Goal: Task Accomplishment & Management: Manage account settings

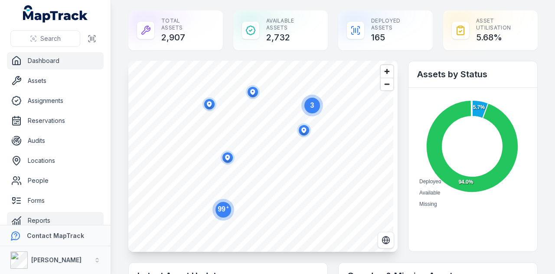
scroll to position [49, 0]
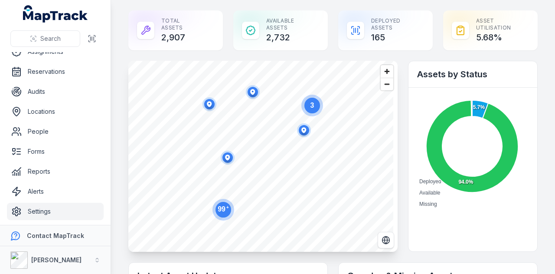
click at [56, 208] on link "Settings" at bounding box center [55, 210] width 97 height 17
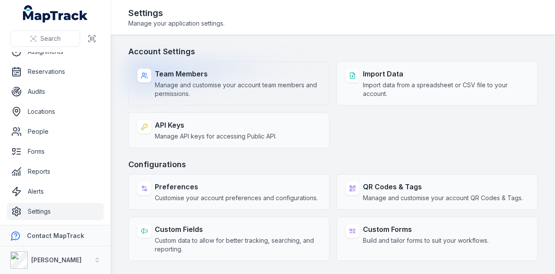
click at [240, 85] on span "Manage and customise your account team members and permissions." at bounding box center [238, 89] width 166 height 17
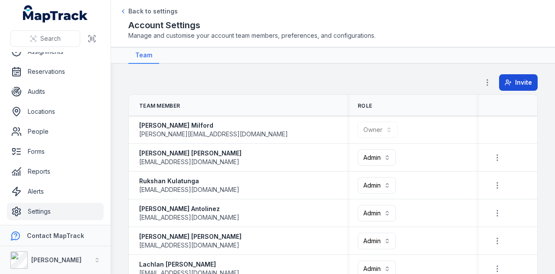
click at [515, 83] on span "Invite" at bounding box center [523, 82] width 17 height 9
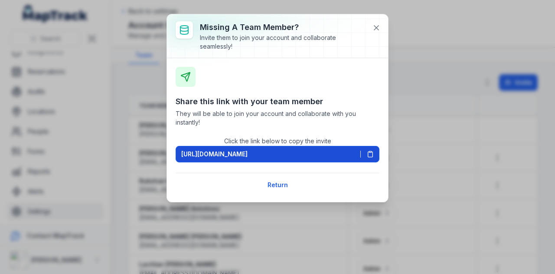
click at [374, 155] on button "[URL][DOMAIN_NAME]" at bounding box center [278, 154] width 204 height 16
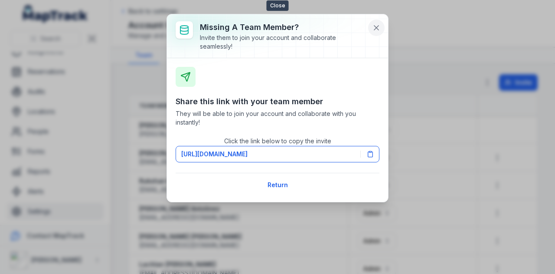
click at [383, 25] on button at bounding box center [376, 28] width 16 height 16
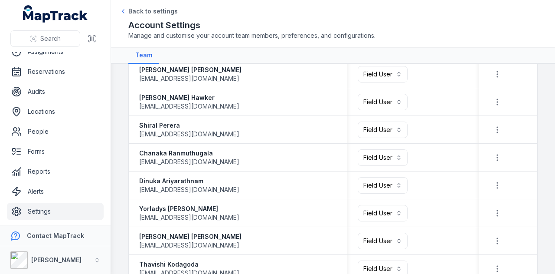
scroll to position [1040, 0]
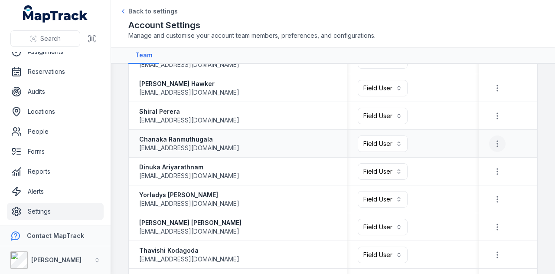
click at [491, 150] on button "button" at bounding box center [497, 143] width 16 height 16
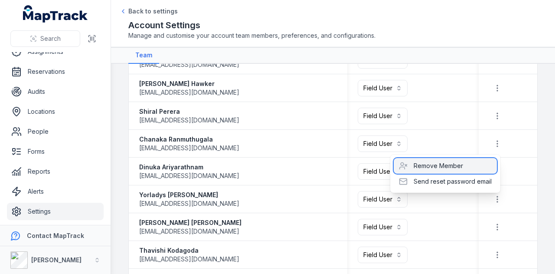
click at [479, 166] on div "Remove Member" at bounding box center [445, 166] width 103 height 16
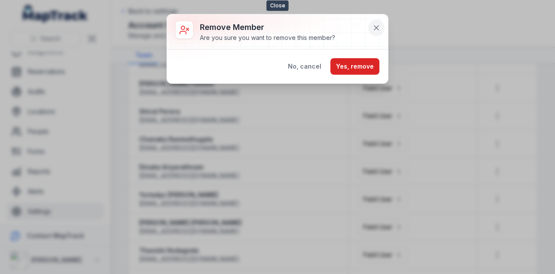
click at [376, 25] on icon at bounding box center [376, 27] width 9 height 9
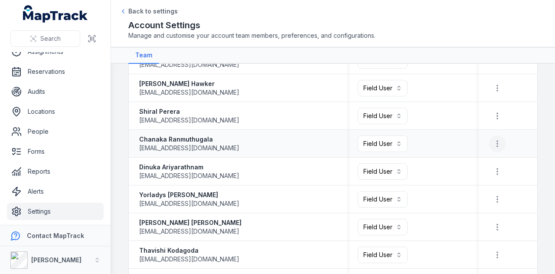
click at [493, 139] on icon "button" at bounding box center [497, 143] width 9 height 9
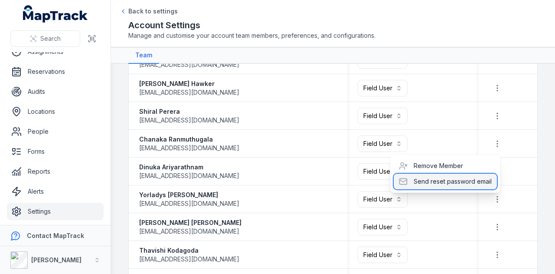
click at [455, 185] on div "Send reset password email" at bounding box center [445, 181] width 103 height 16
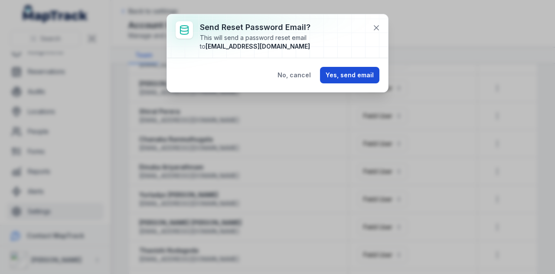
click at [362, 70] on button "Yes, send email" at bounding box center [349, 75] width 59 height 16
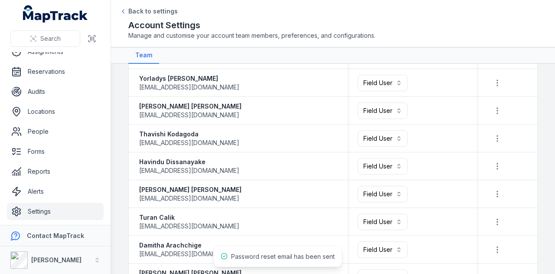
scroll to position [1170, 0]
